Goal: Find specific page/section: Find specific page/section

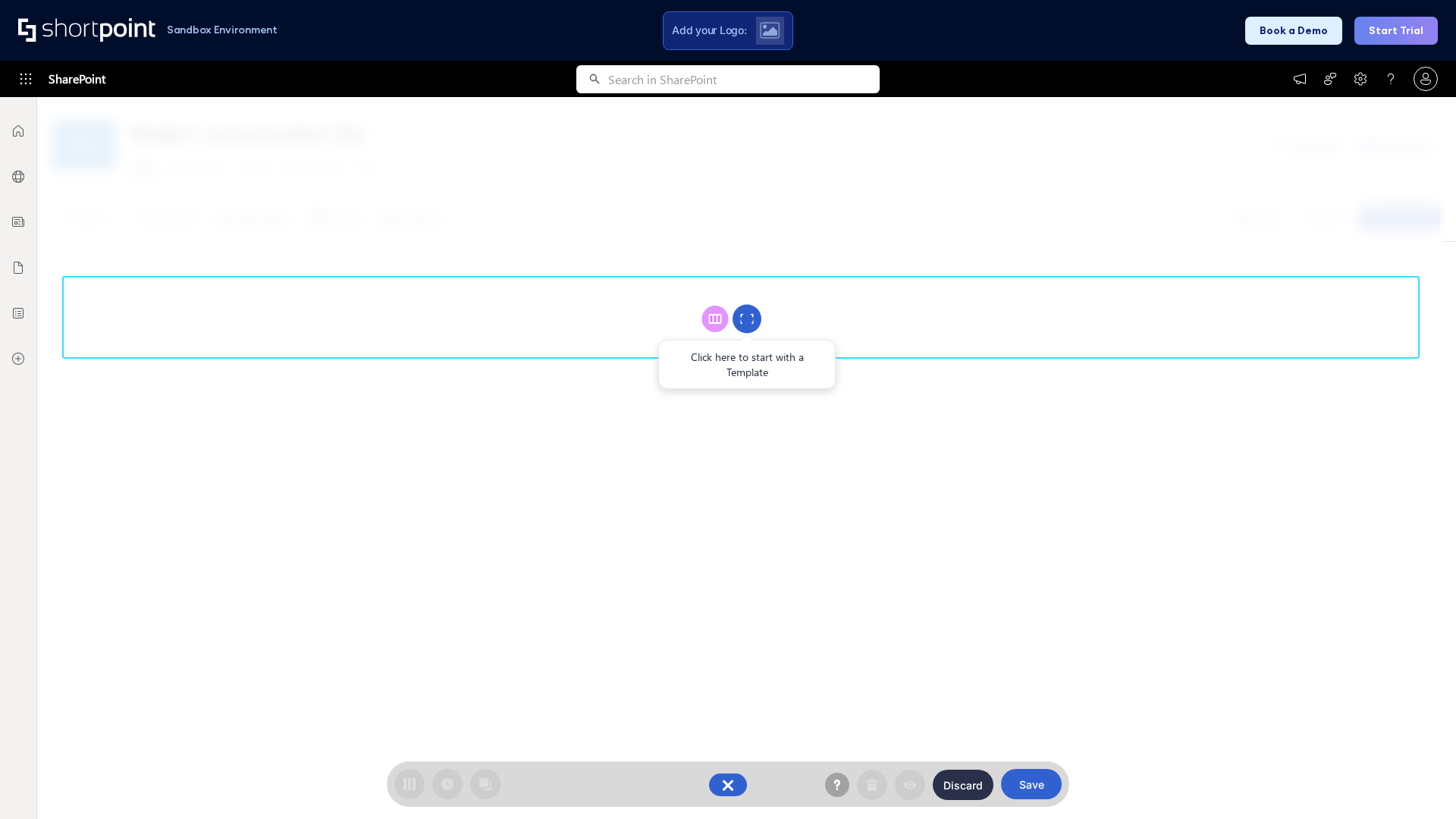
click at [746, 318] on circle at bounding box center [746, 319] width 29 height 29
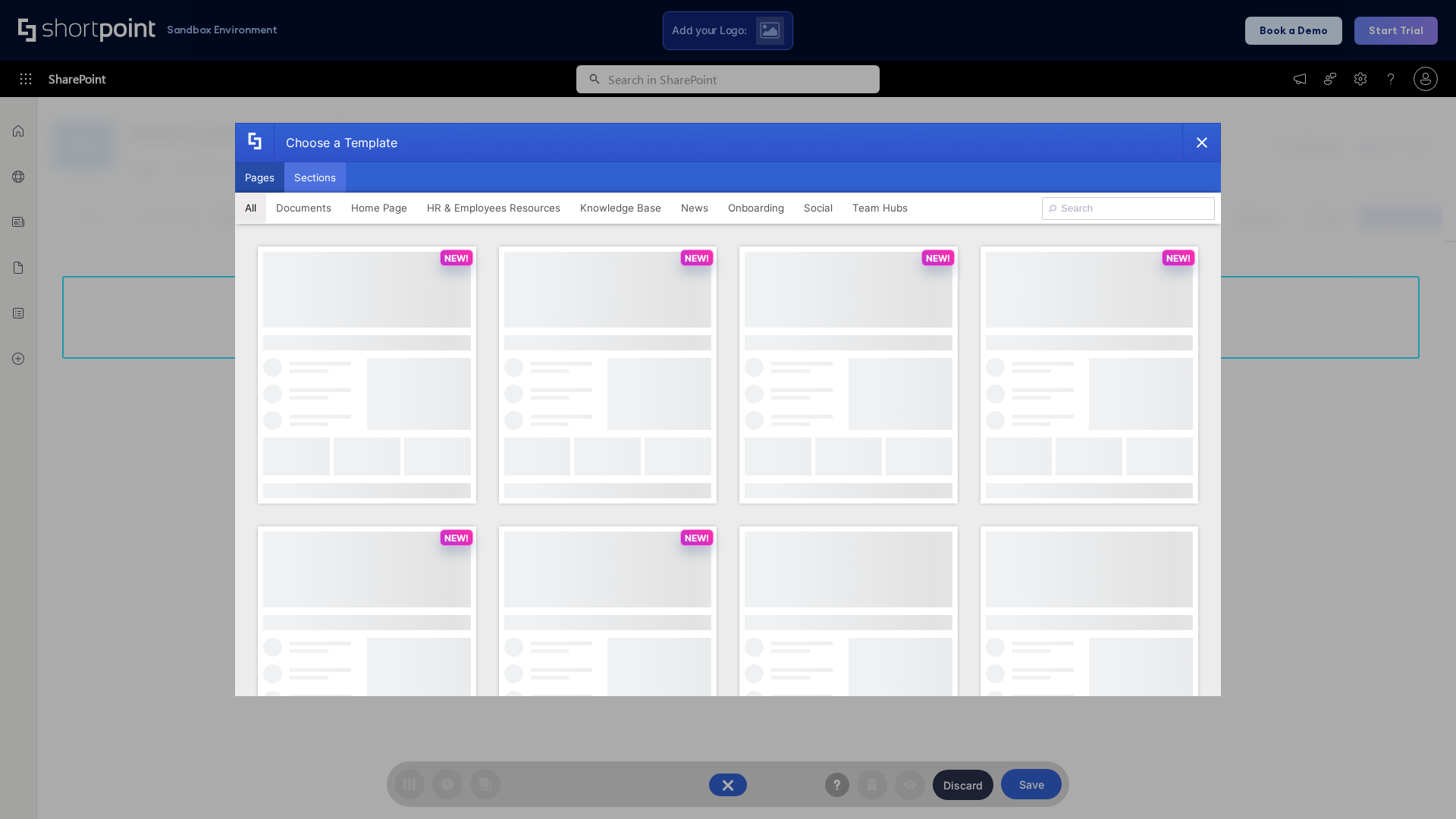
click at [315, 178] on button "Sections" at bounding box center [315, 177] width 61 height 31
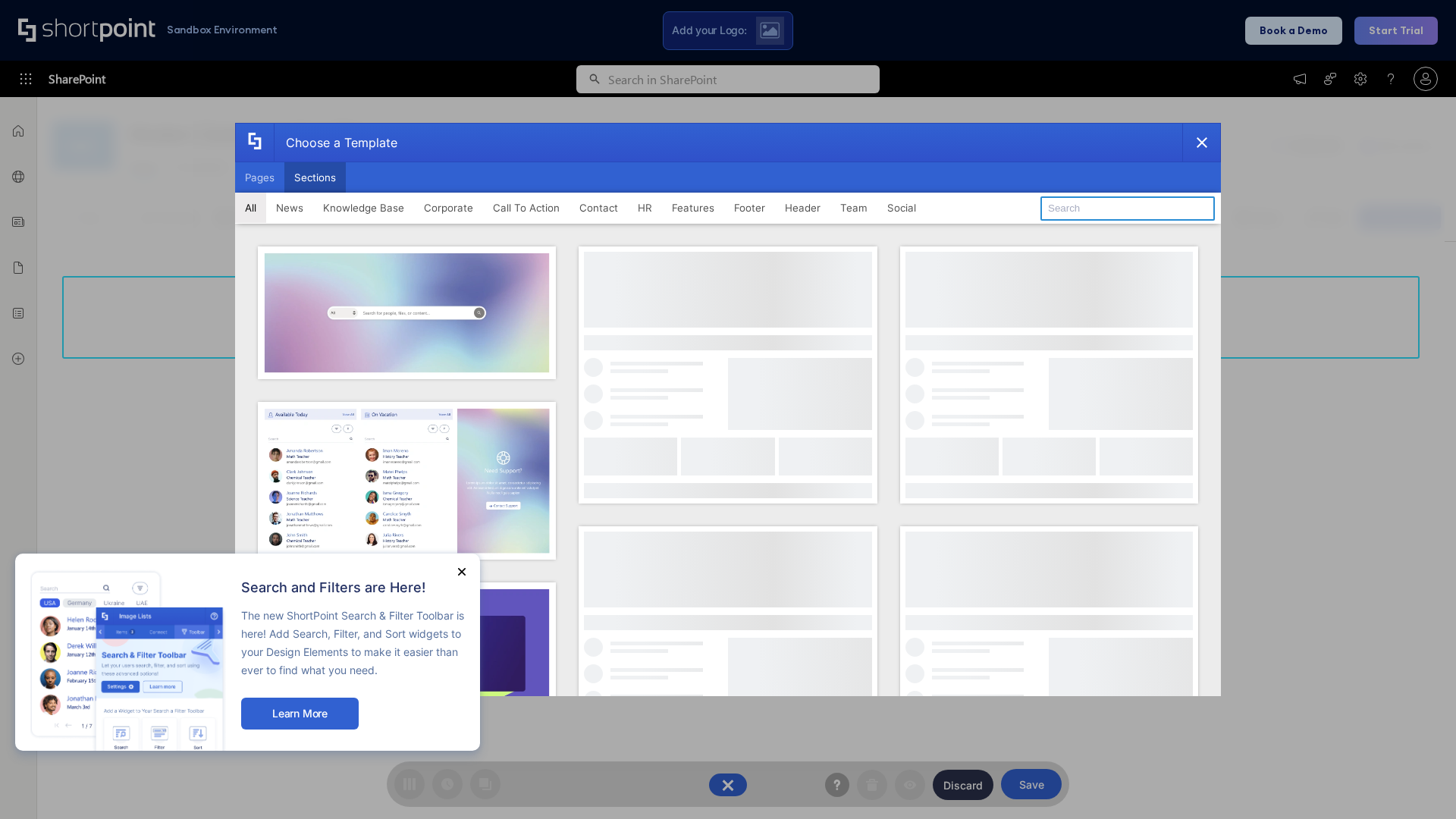
type input "Cards"
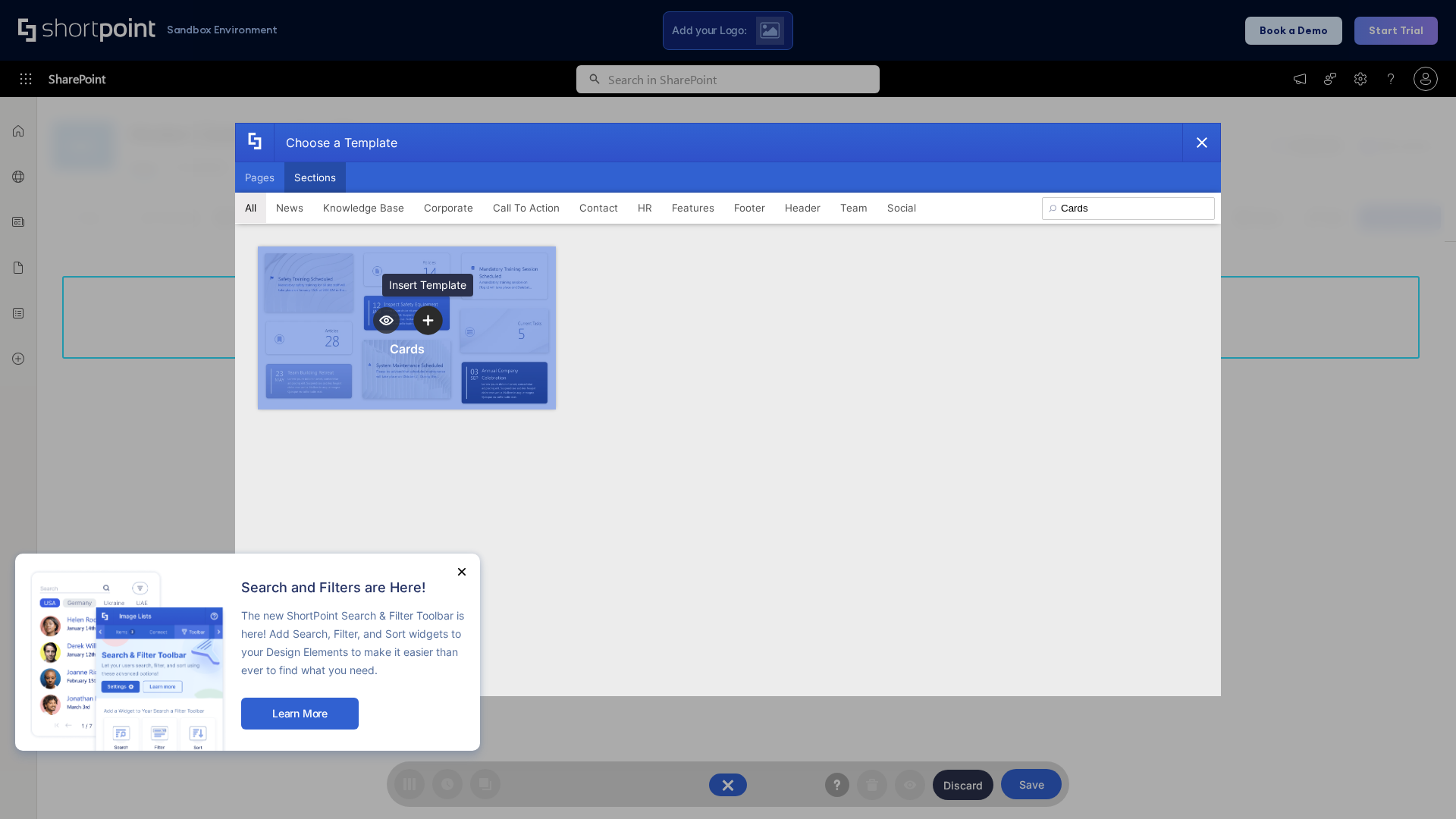
click at [428, 320] on icon "template selector" at bounding box center [428, 320] width 11 height 11
